Goal: Task Accomplishment & Management: Complete application form

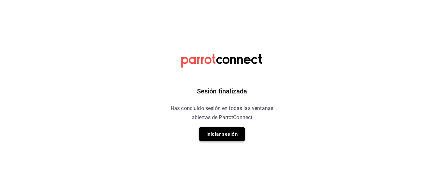
click at [218, 132] on button "Iniciar sesión" at bounding box center [222, 134] width 46 height 14
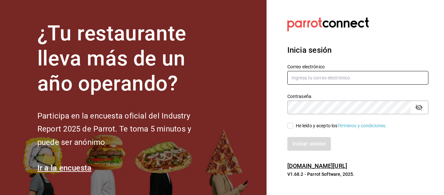
type input "[EMAIL_ADDRESS][DOMAIN_NAME]"
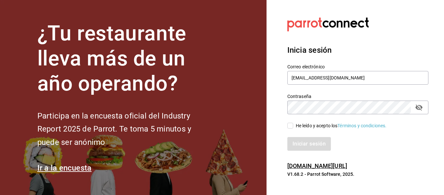
click at [291, 127] on input "He leído y acepto los Términos y condiciones." at bounding box center [290, 126] width 6 height 6
checkbox input "true"
click at [419, 105] on icon "passwordField" at bounding box center [419, 107] width 8 height 8
